Goal: Find specific page/section: Find specific page/section

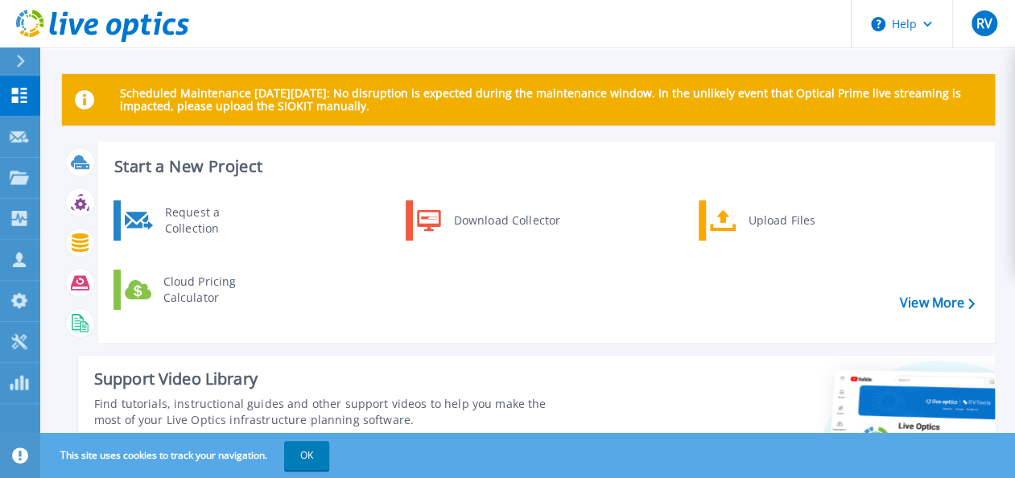
click at [918, 295] on div "Request a Collection Download Collector Upload Files Cloud Pricing Calculator" at bounding box center [544, 265] width 886 height 138
click at [921, 295] on link "View More" at bounding box center [937, 302] width 75 height 15
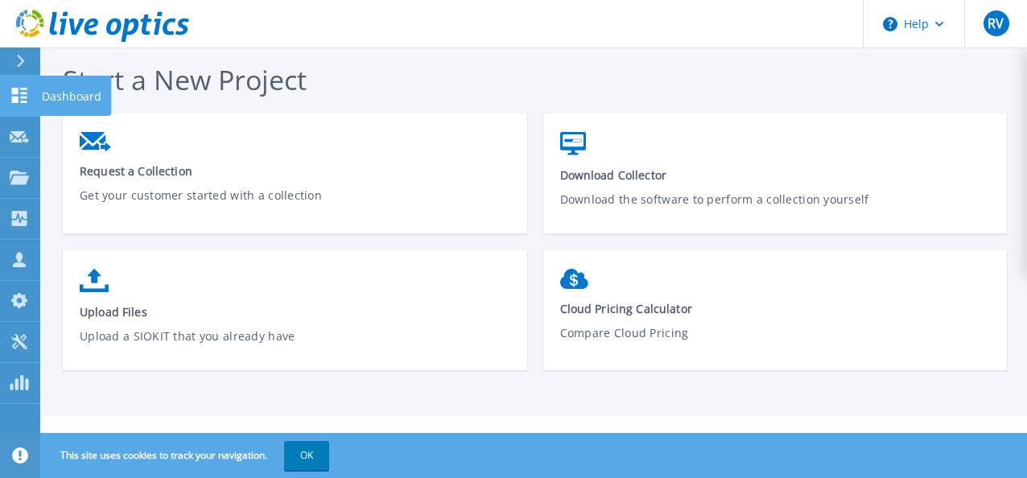
click at [24, 109] on link "Dashboard Dashboard" at bounding box center [20, 96] width 40 height 41
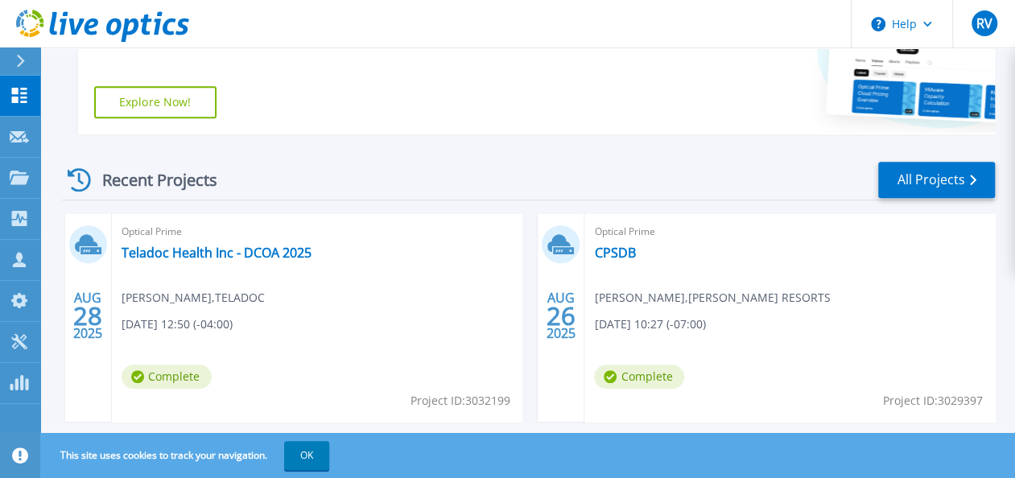
scroll to position [407, 0]
click at [928, 189] on link "All Projects" at bounding box center [936, 179] width 117 height 36
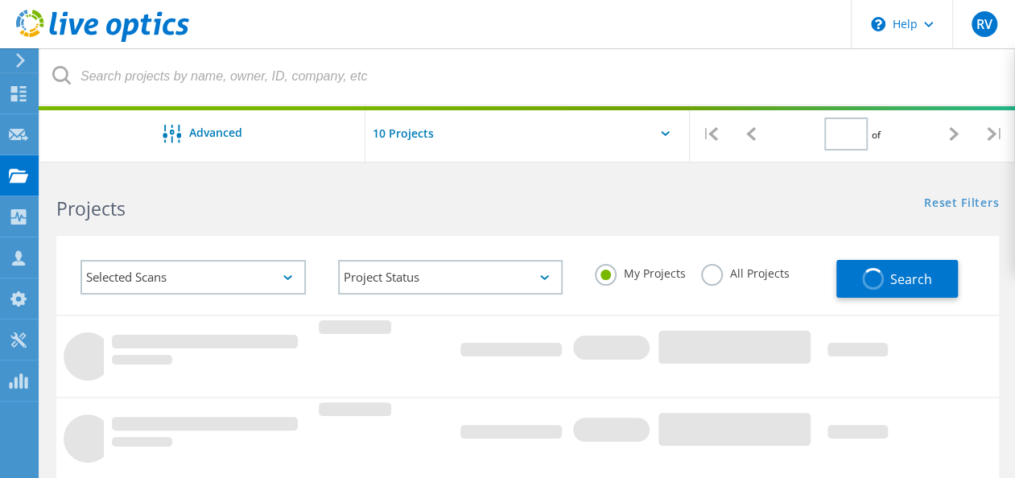
type input "1"
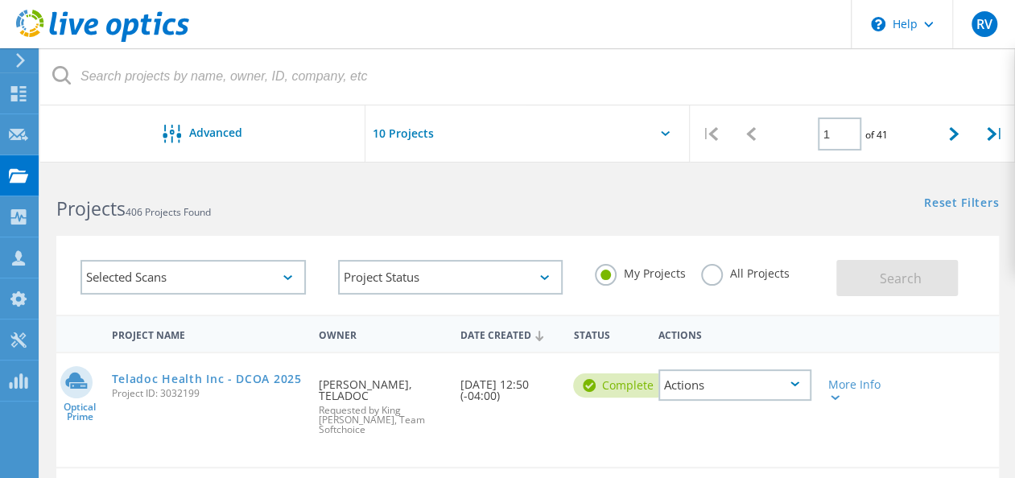
click at [701, 272] on label "All Projects" at bounding box center [745, 271] width 88 height 15
click at [0, 0] on input "All Projects" at bounding box center [0, 0] width 0 height 0
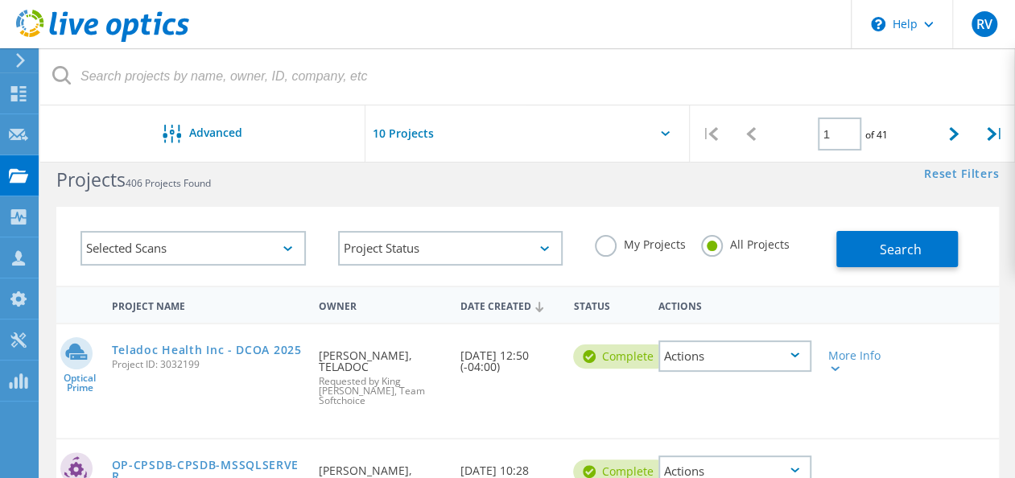
scroll to position [11, 0]
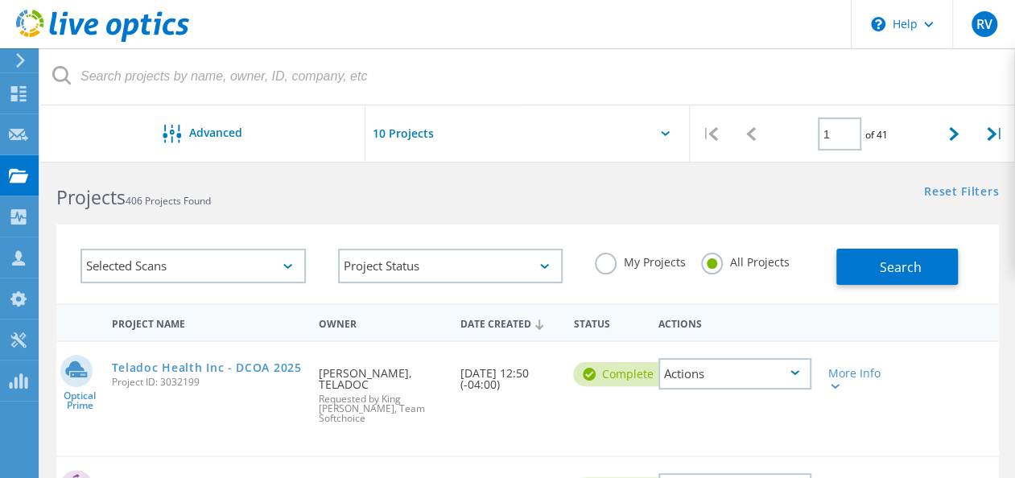
click at [606, 268] on label "My Projects" at bounding box center [640, 260] width 90 height 15
click at [0, 0] on input "My Projects" at bounding box center [0, 0] width 0 height 0
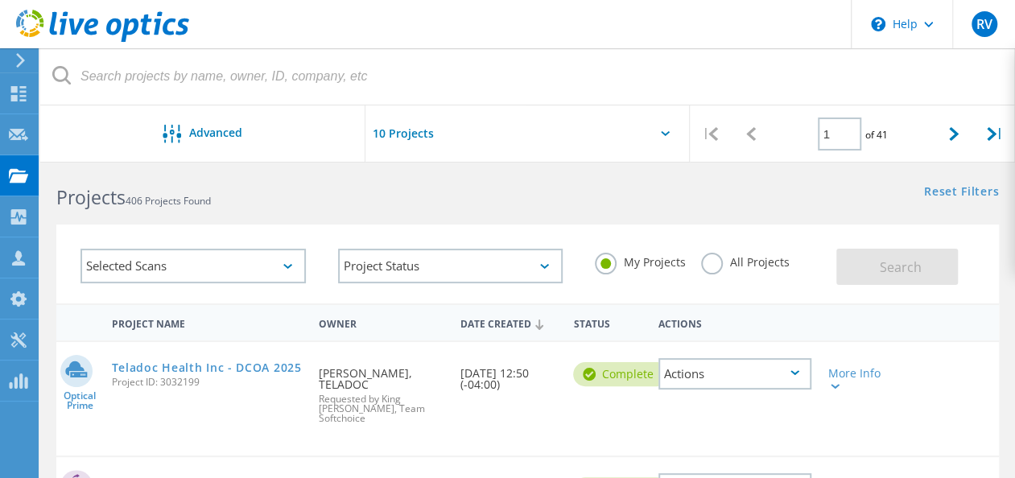
click at [714, 261] on label "All Projects" at bounding box center [745, 260] width 88 height 15
click at [0, 0] on input "All Projects" at bounding box center [0, 0] width 0 height 0
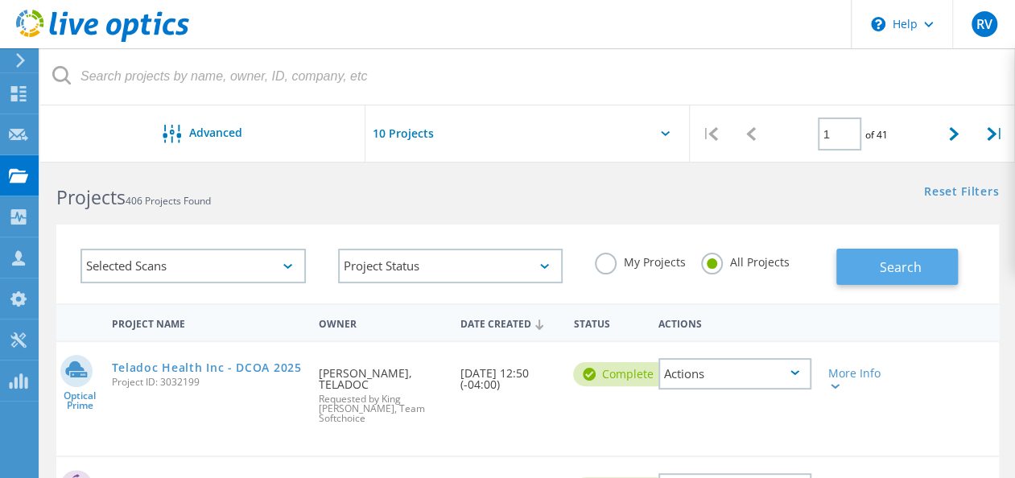
click at [880, 256] on button "Search" at bounding box center [897, 267] width 122 height 36
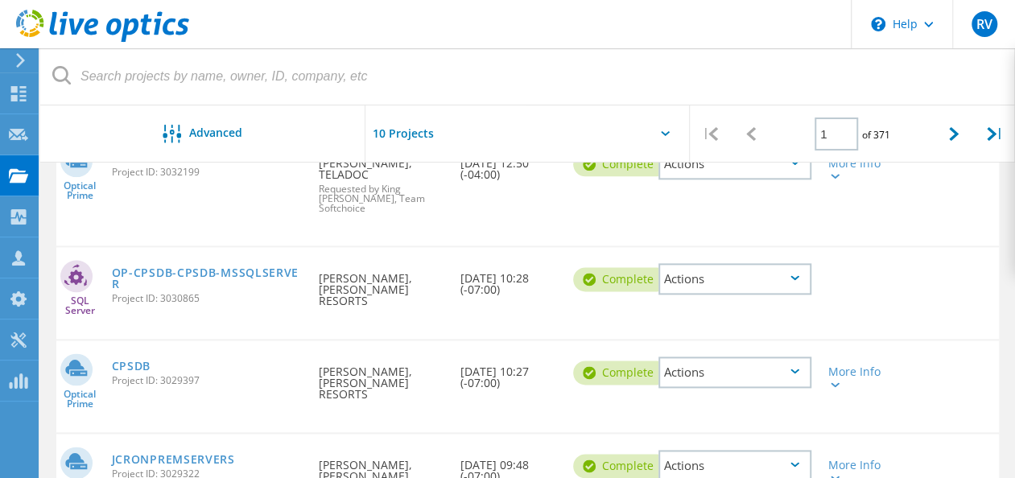
scroll to position [889, 0]
